Goal: Find specific page/section: Find specific page/section

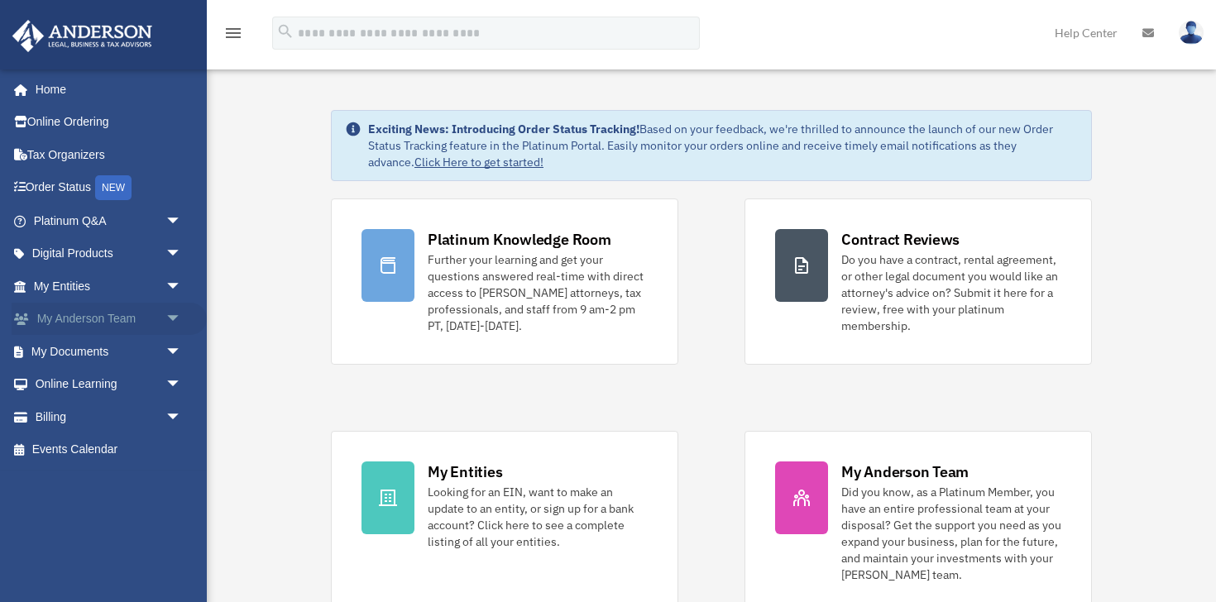
click at [106, 313] on link "My Anderson Team arrow_drop_down" at bounding box center [109, 319] width 195 height 33
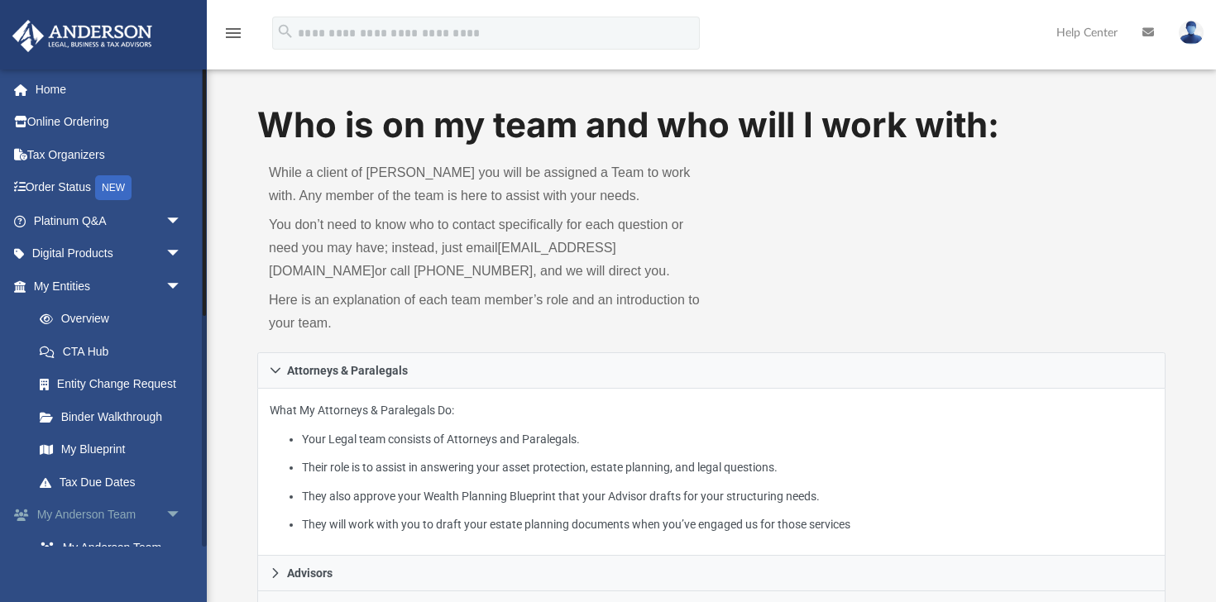
click at [95, 509] on link "My [PERSON_NAME] Team arrow_drop_down" at bounding box center [109, 515] width 195 height 33
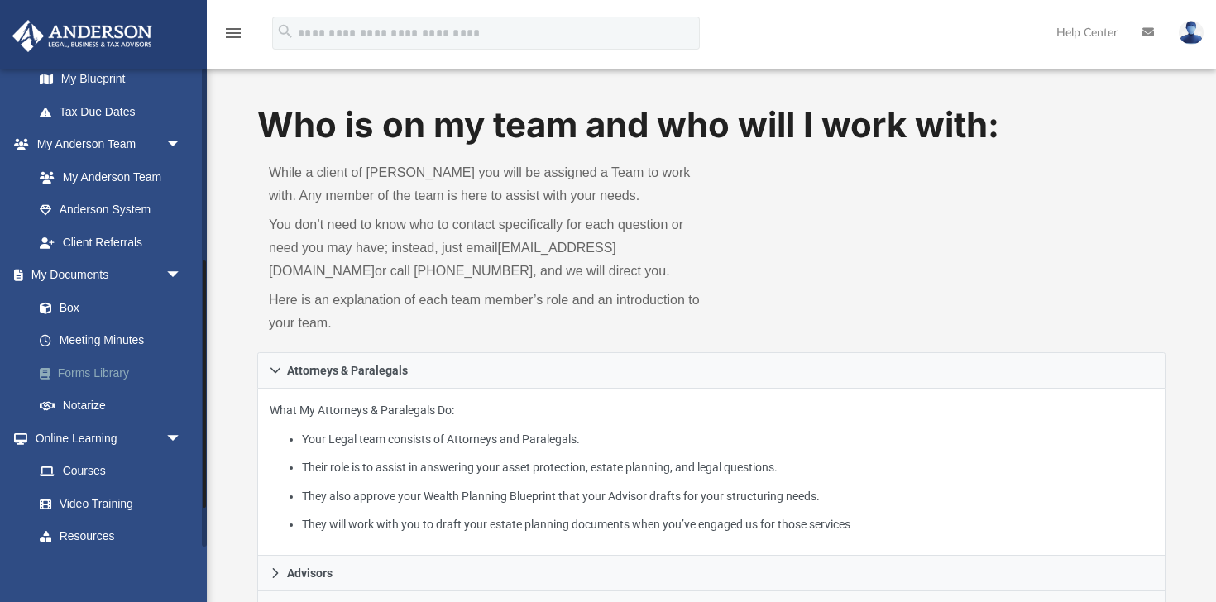
scroll to position [369, 0]
click at [88, 177] on link "My Anderson Team" at bounding box center [115, 178] width 184 height 33
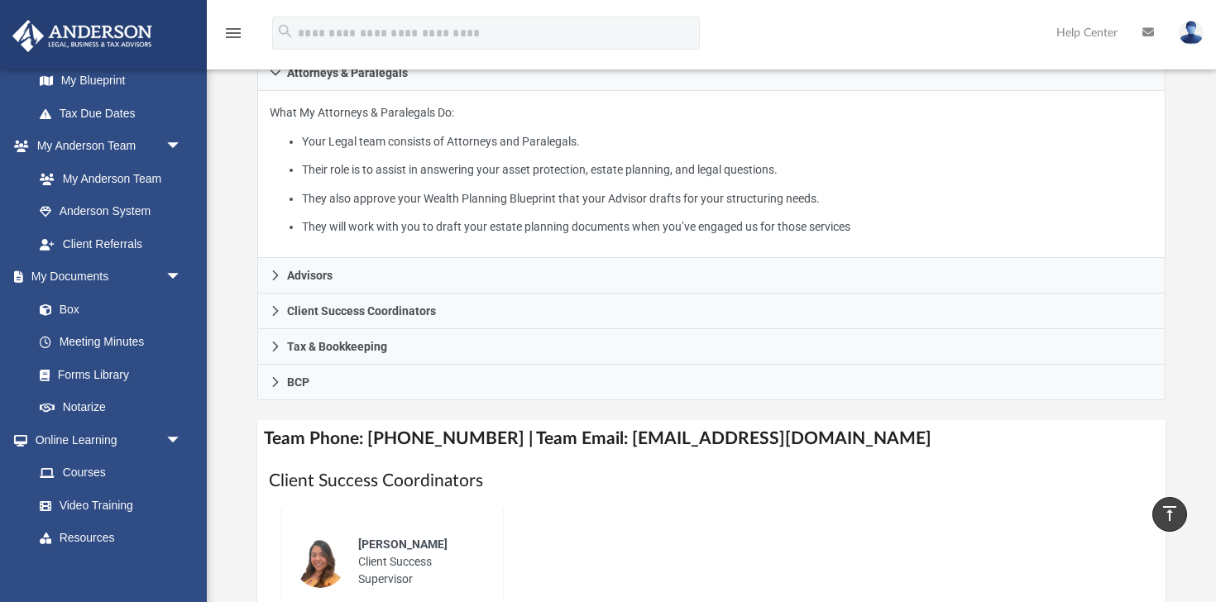
scroll to position [0, 0]
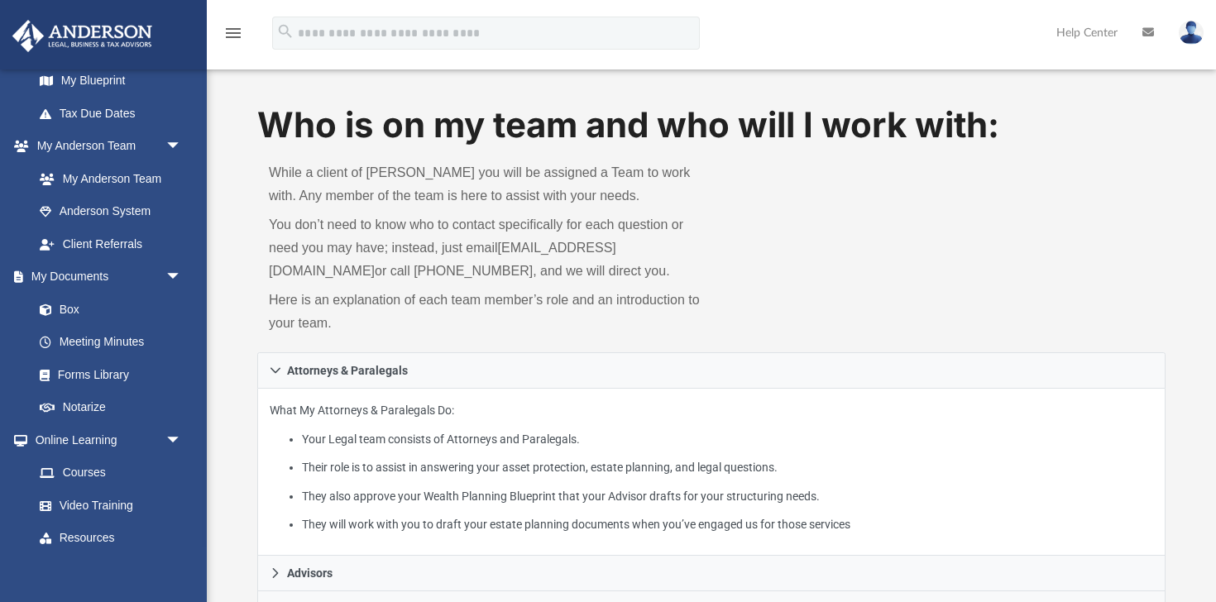
click at [1194, 32] on img at bounding box center [1191, 33] width 25 height 24
click at [1148, 32] on icon at bounding box center [1148, 32] width 12 height 12
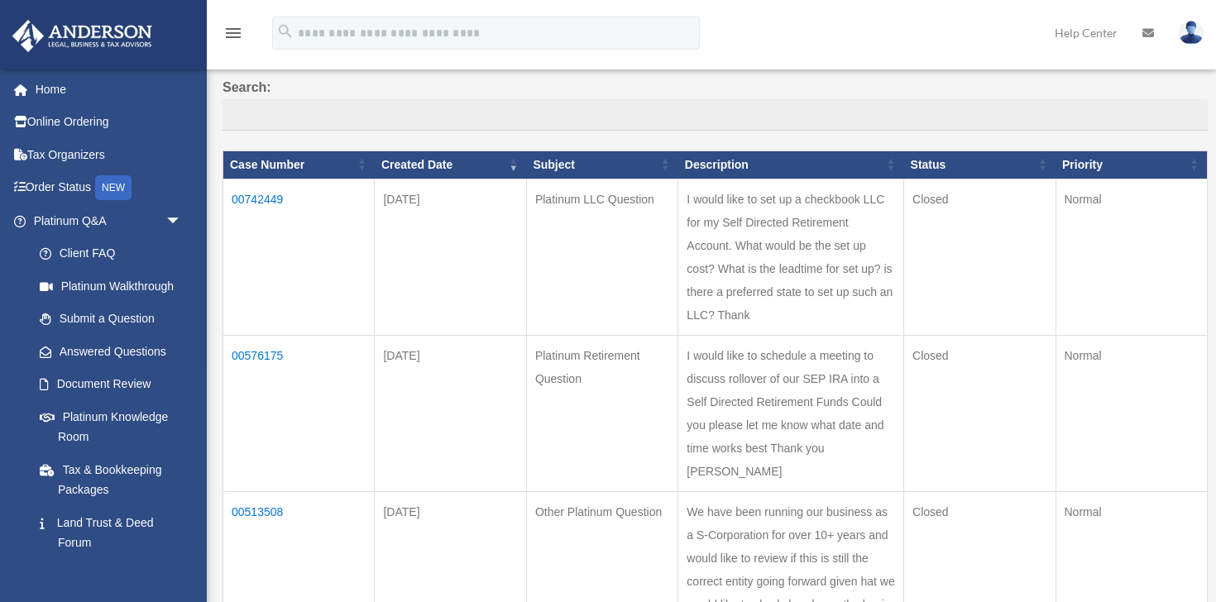
scroll to position [135, 0]
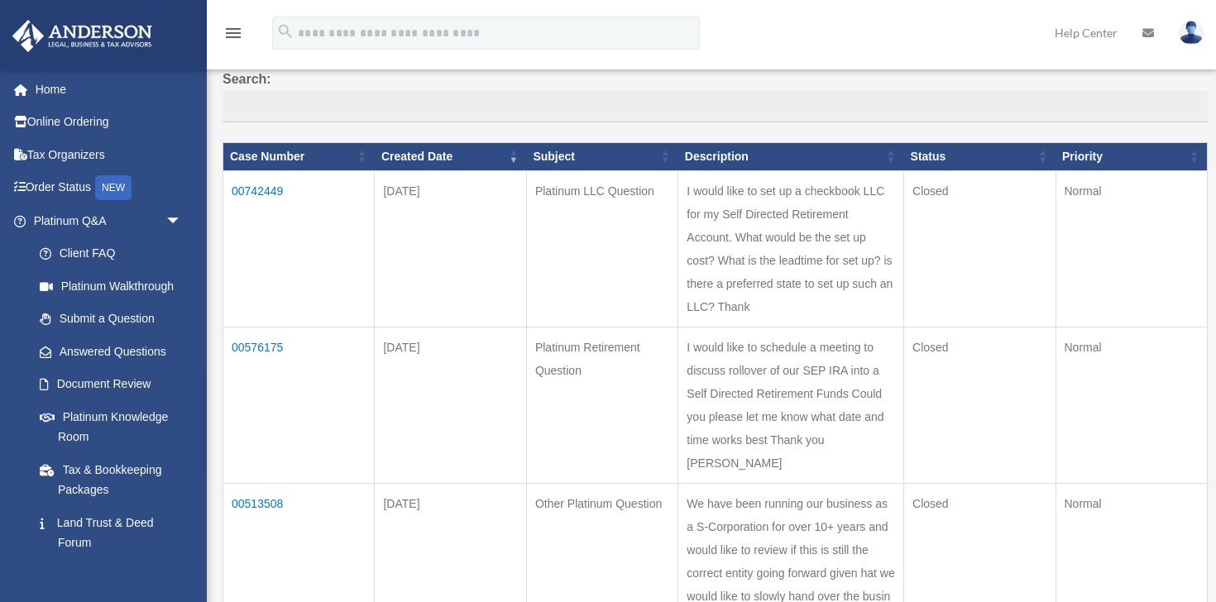
click at [276, 190] on td "00742449" at bounding box center [298, 248] width 151 height 156
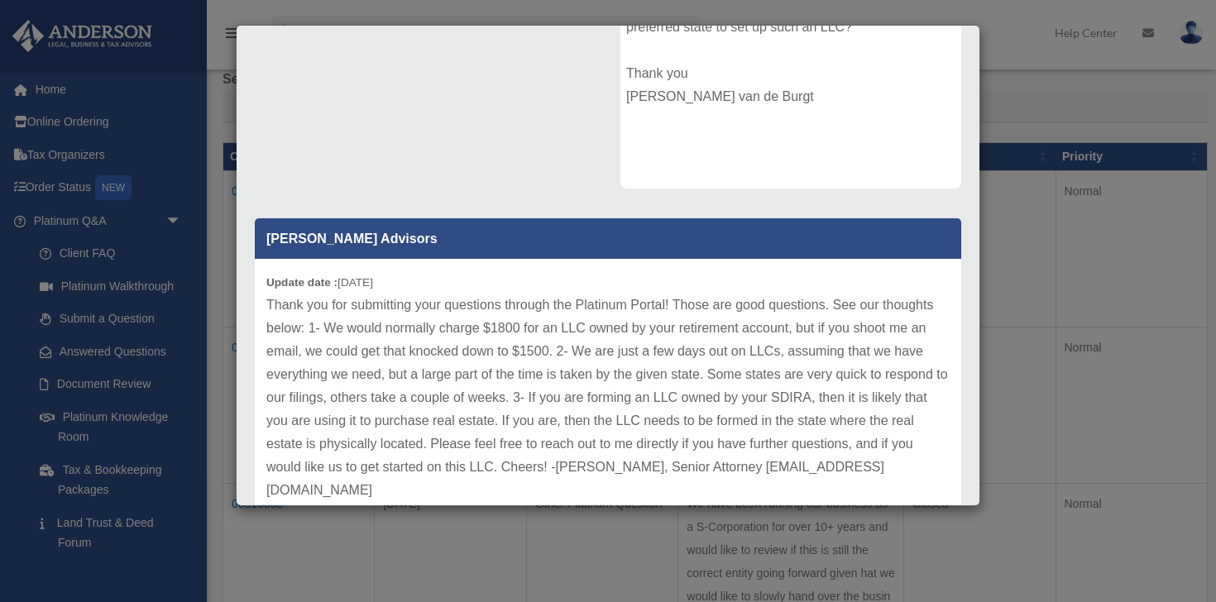
scroll to position [381, 0]
